Goal: Task Accomplishment & Management: Use online tool/utility

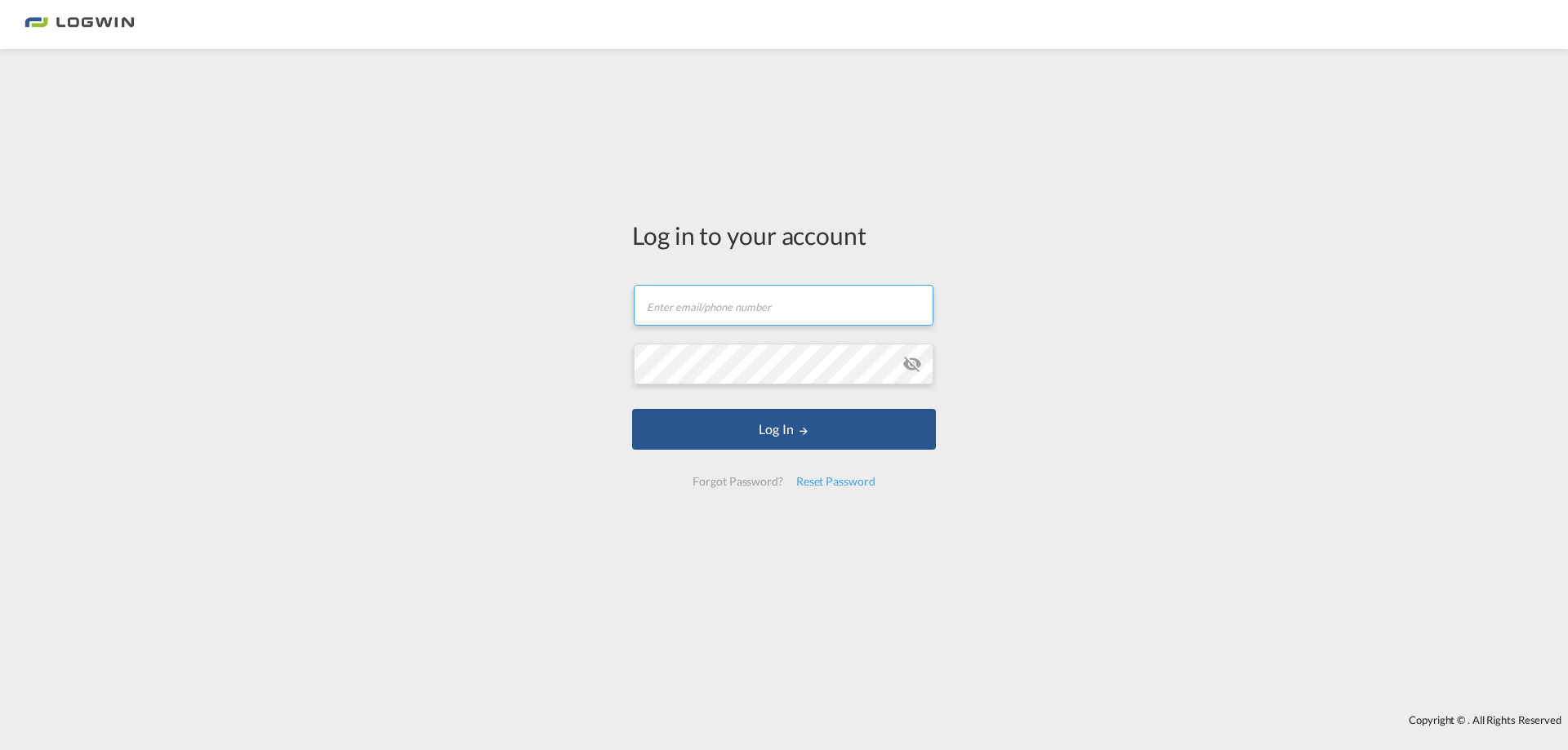
click at [681, 294] on input "text" at bounding box center [784, 305] width 300 height 41
type input "[PERSON_NAME][EMAIL_ADDRESS][PERSON_NAME][DOMAIN_NAME]"
click at [633, 409] on button "Log In" at bounding box center [784, 429] width 304 height 41
